Goal: Information Seeking & Learning: Learn about a topic

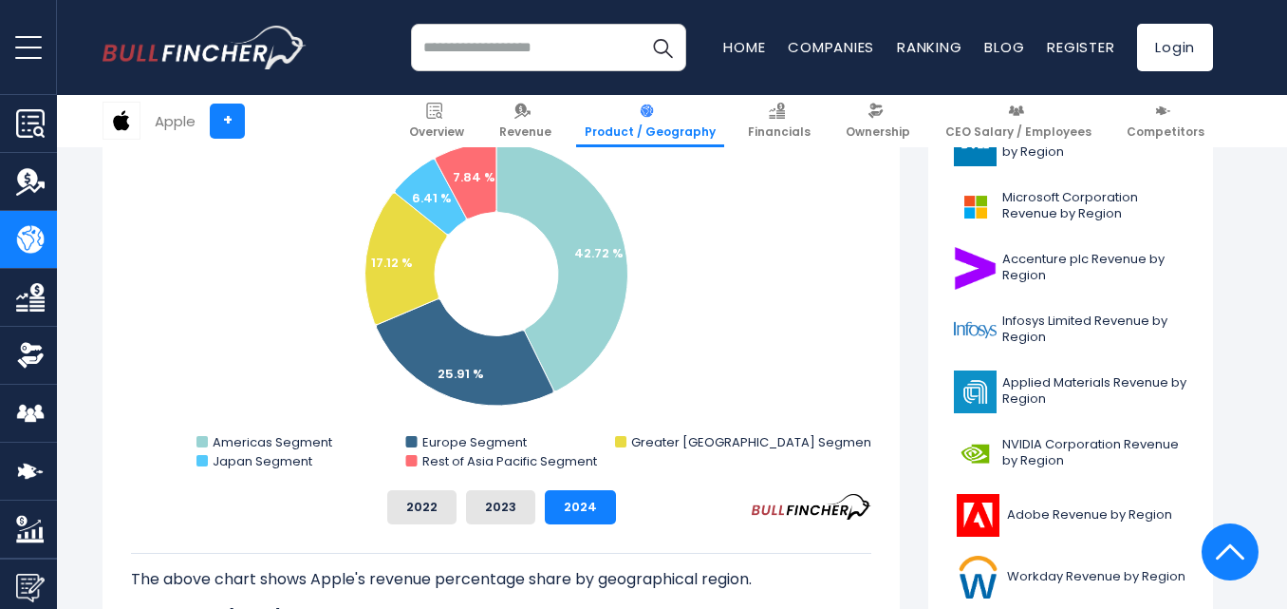
scroll to position [526, 0]
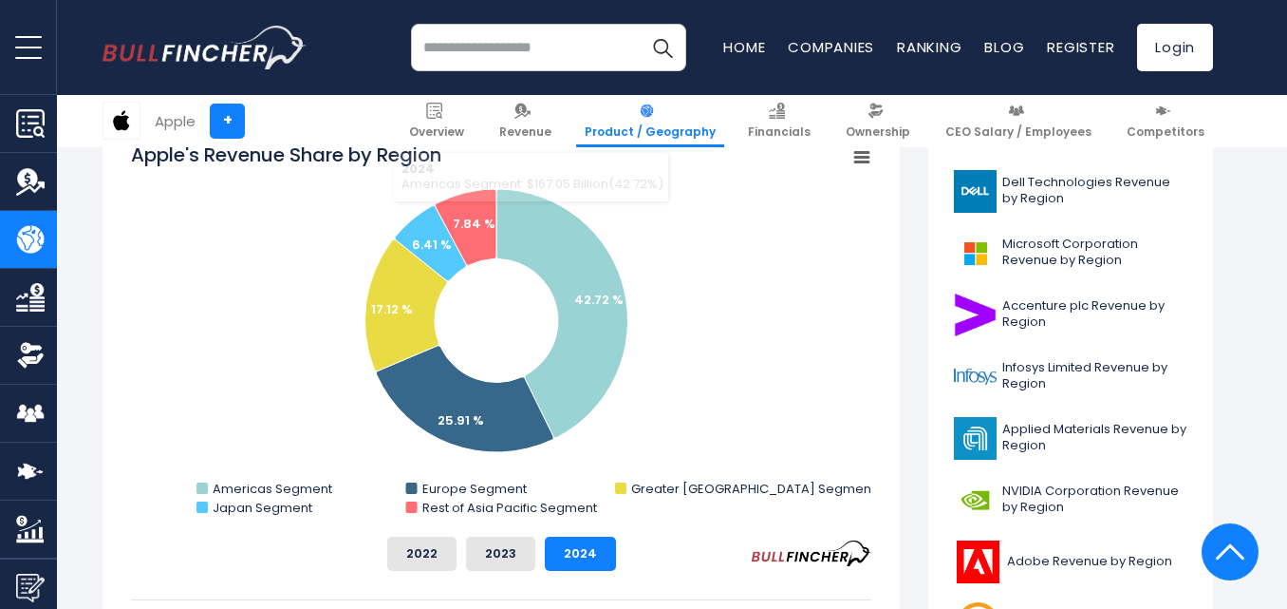
click at [539, 338] on rect "Apple's Revenue Share by Region" at bounding box center [501, 331] width 741 height 380
click at [739, 364] on rect "Apple's Revenue Share by Region" at bounding box center [501, 331] width 741 height 380
drag, startPoint x: 718, startPoint y: 558, endPoint x: 671, endPoint y: 505, distance: 70.7
click at [671, 505] on div "Apple's Revenue Share by Region Created with Highcharts 12.1.2 Chart context me…" at bounding box center [501, 355] width 741 height 429
click at [767, 431] on rect "Apple's Revenue Share by Region" at bounding box center [501, 331] width 741 height 380
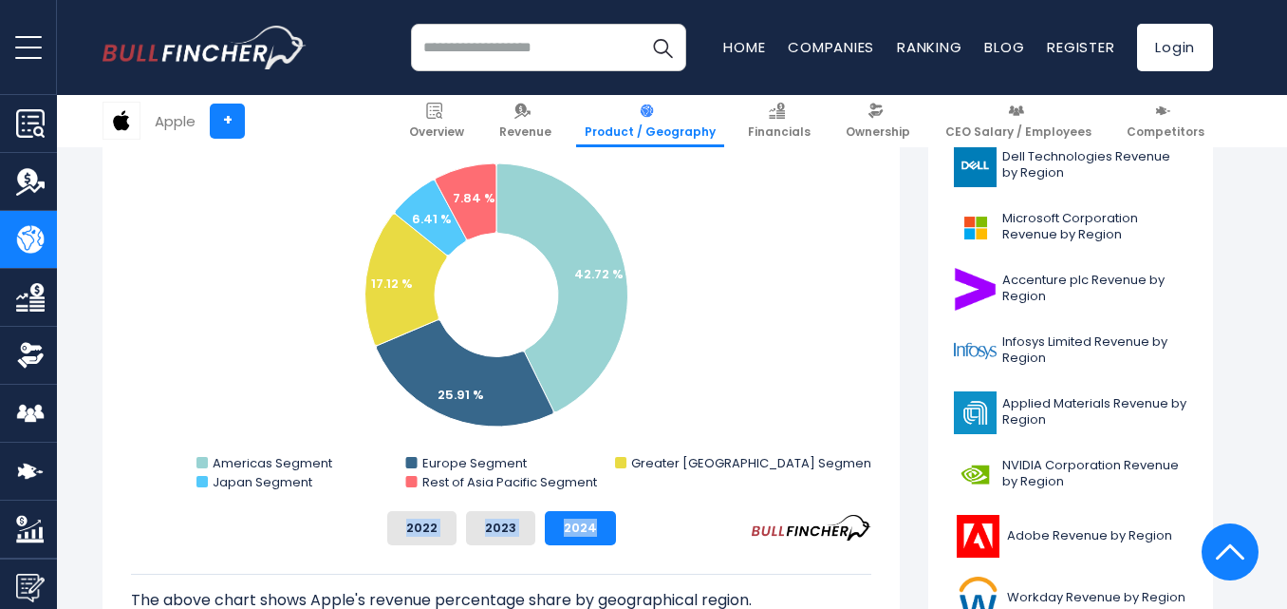
scroll to position [553, 0]
click at [704, 415] on rect "Apple's Revenue Share by Region" at bounding box center [501, 305] width 741 height 380
click at [791, 493] on rect "Apple's Revenue Share by Region" at bounding box center [501, 305] width 741 height 380
click at [776, 386] on rect "Apple's Revenue Share by Region" at bounding box center [501, 305] width 741 height 380
click at [1212, 384] on div "Related Dell Technologies Revenue by Region Microsoft Corporation Revenue by Re…" at bounding box center [1071, 426] width 285 height 667
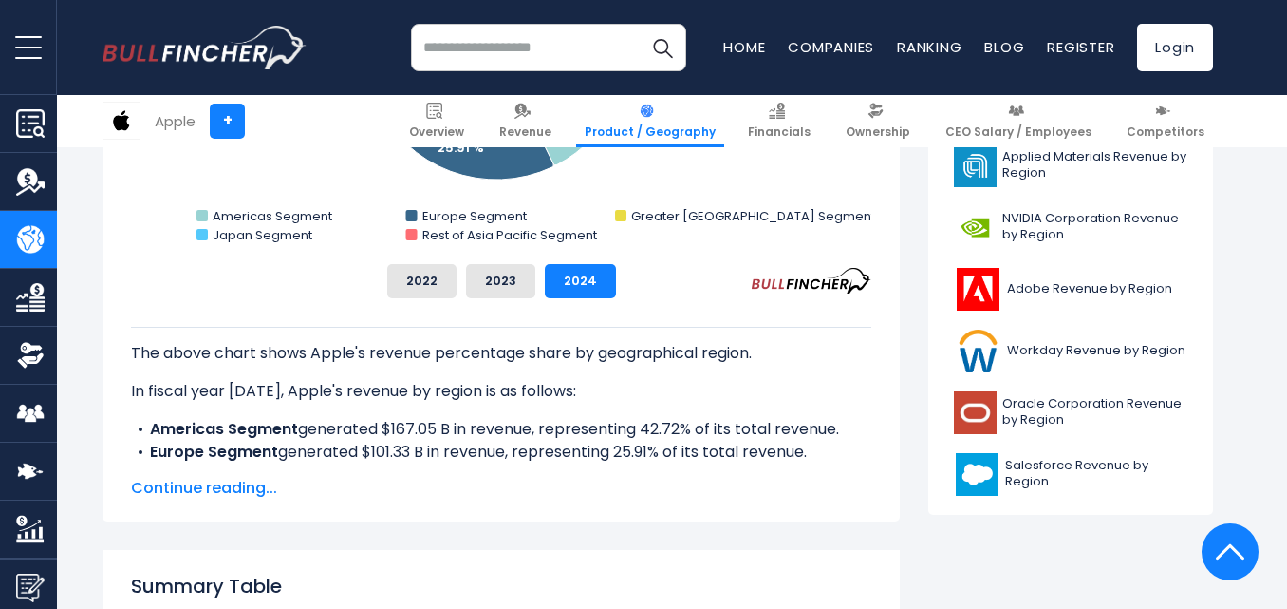
scroll to position [799, 0]
click at [208, 493] on span "Continue reading..." at bounding box center [501, 487] width 741 height 23
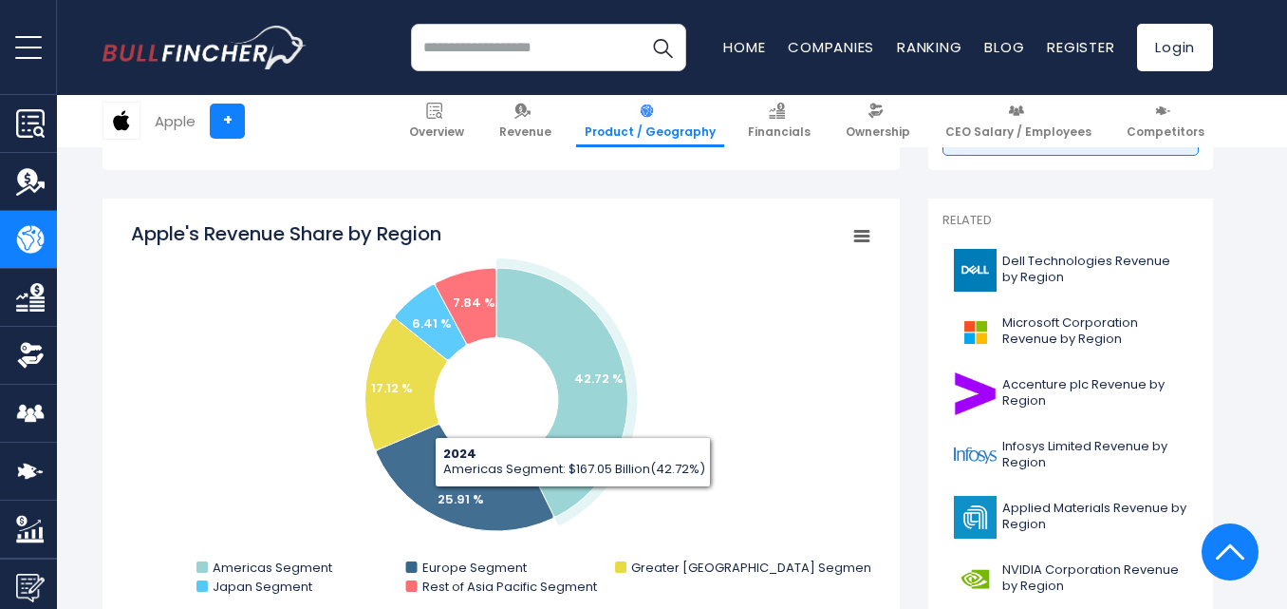
scroll to position [446, 0]
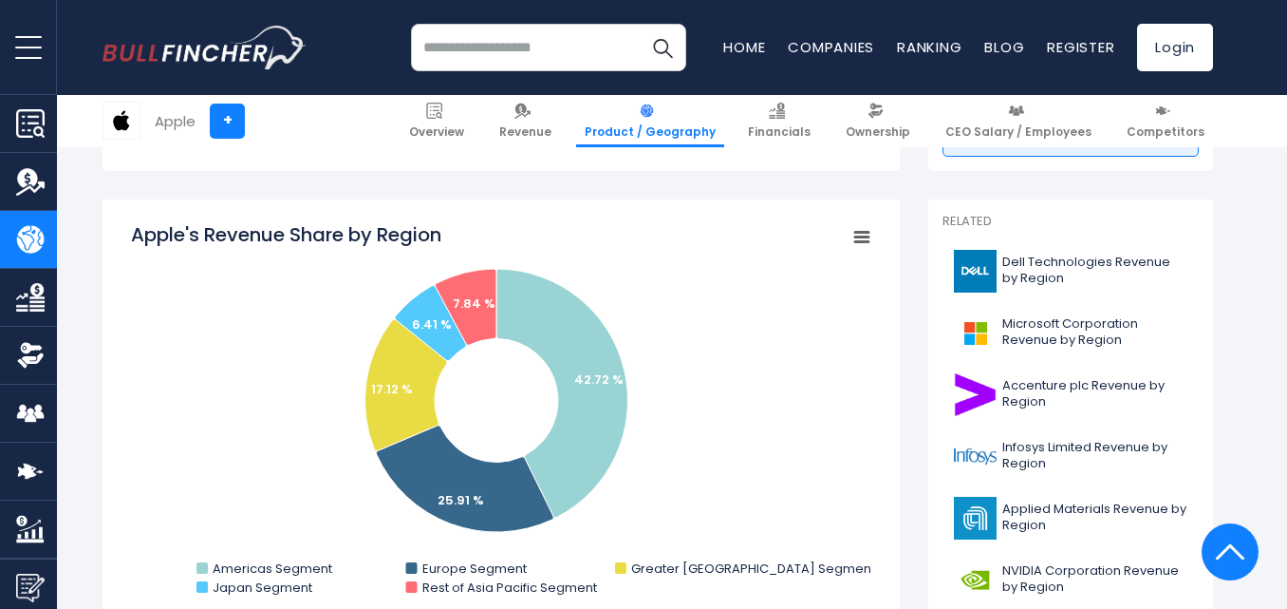
drag, startPoint x: 112, startPoint y: 230, endPoint x: 461, endPoint y: 232, distance: 349.4
drag, startPoint x: 450, startPoint y: 235, endPoint x: 445, endPoint y: 414, distance: 179.5
click at [272, 246] on icon "Created with Highcharts 12.1.2 Chart context menu Apple's Revenue Share by Regi…" at bounding box center [501, 411] width 741 height 380
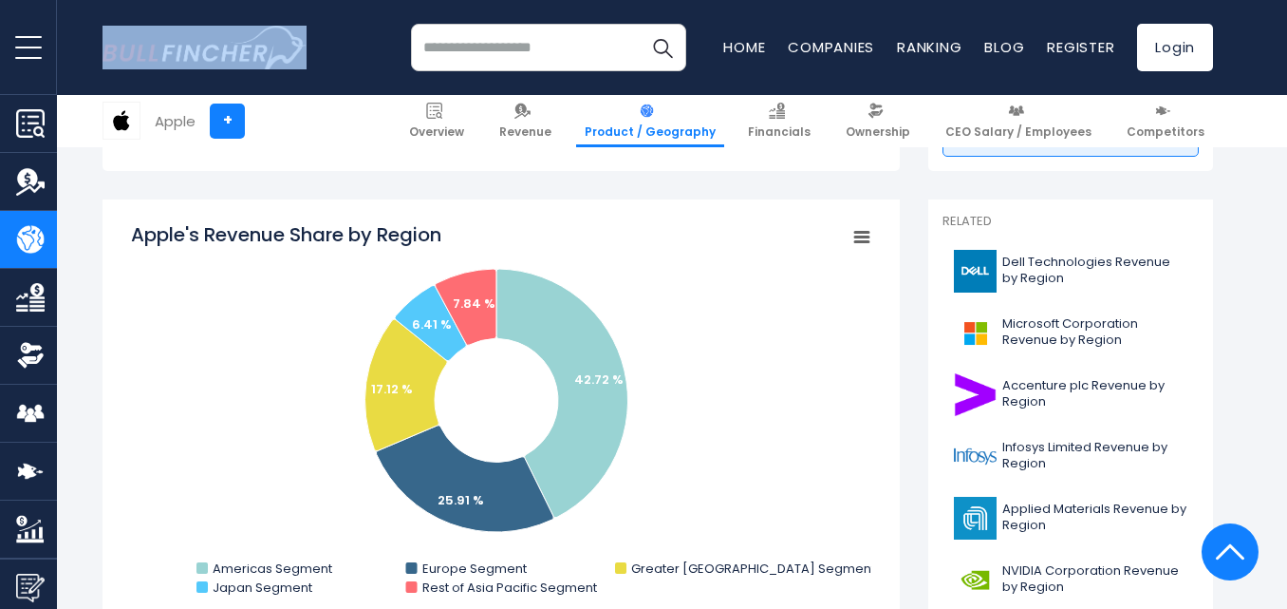
drag, startPoint x: 85, startPoint y: 45, endPoint x: 248, endPoint y: 55, distance: 162.7
click at [248, 55] on header "Overview Revenue Product / Geography Ratios" at bounding box center [643, 47] width 1287 height 95
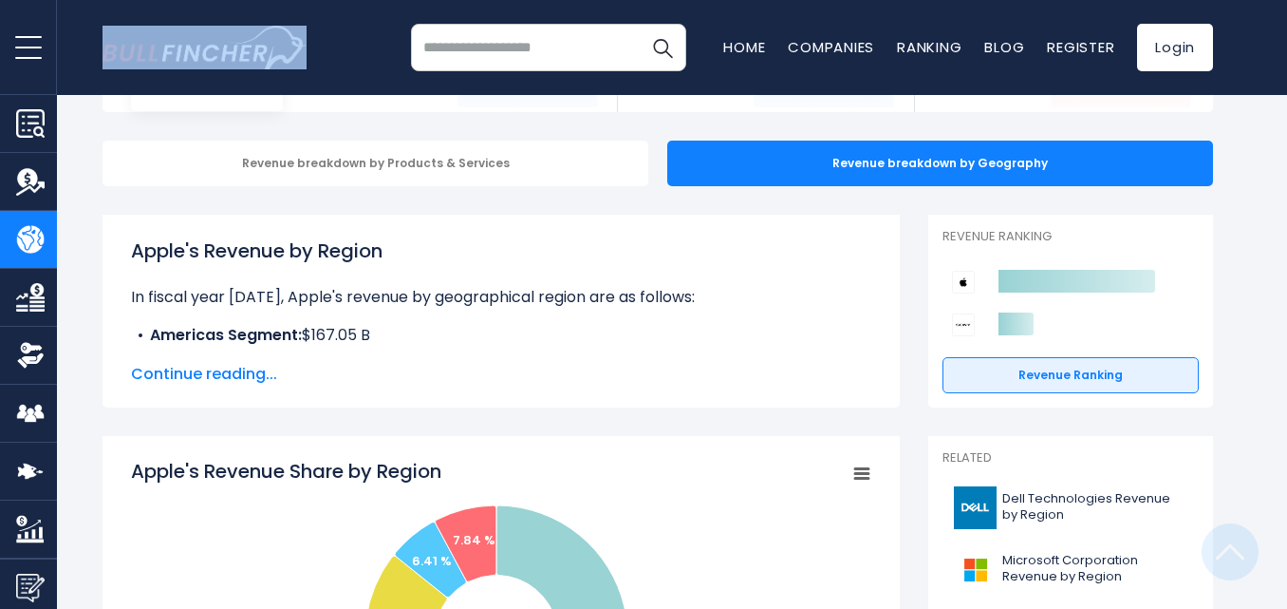
scroll to position [0, 0]
